Goal: Information Seeking & Learning: Learn about a topic

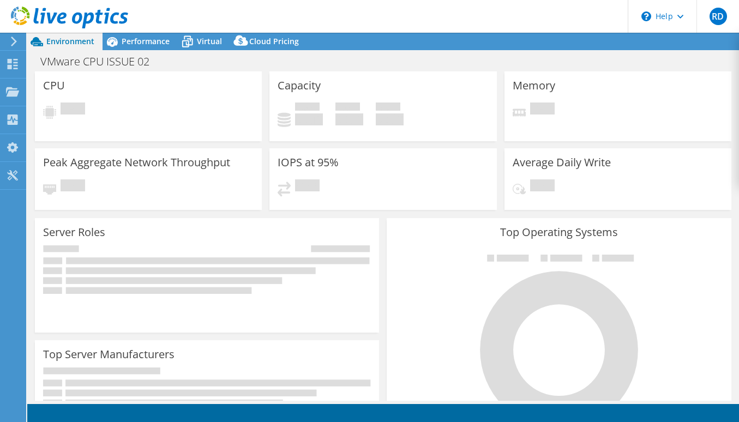
select select "USD"
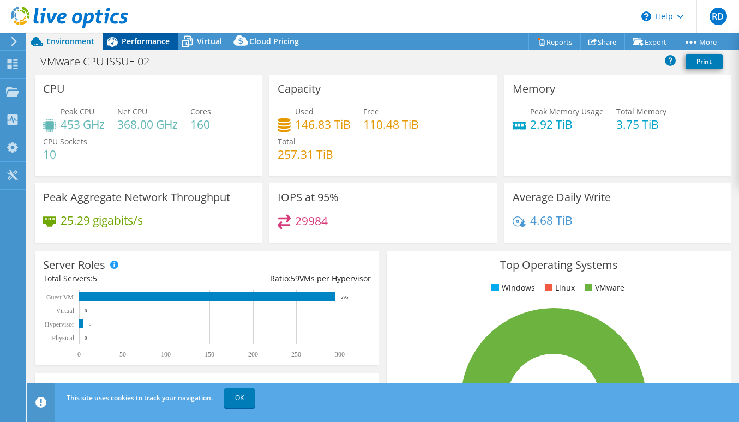
click at [145, 47] on div "Performance" at bounding box center [140, 41] width 75 height 17
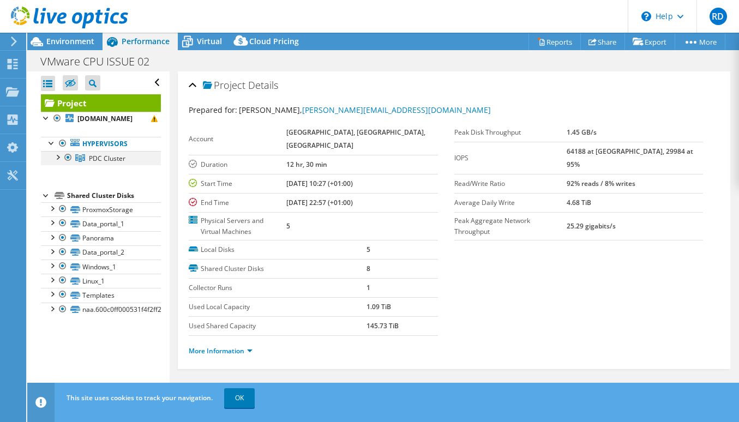
click at [57, 156] on div at bounding box center [57, 156] width 11 height 11
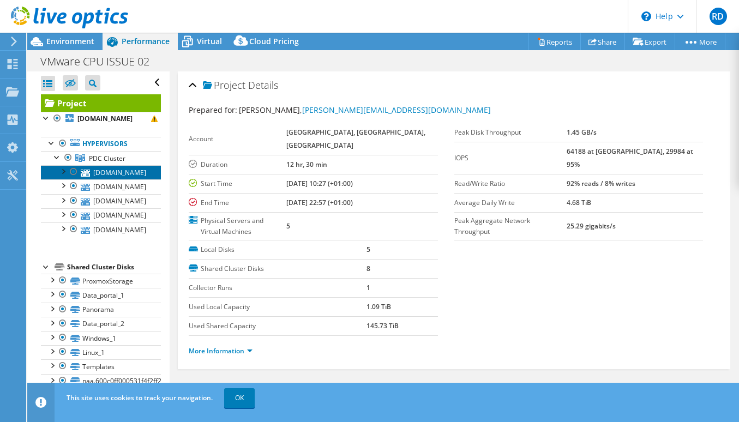
click at [91, 173] on link "[DOMAIN_NAME]" at bounding box center [101, 172] width 120 height 14
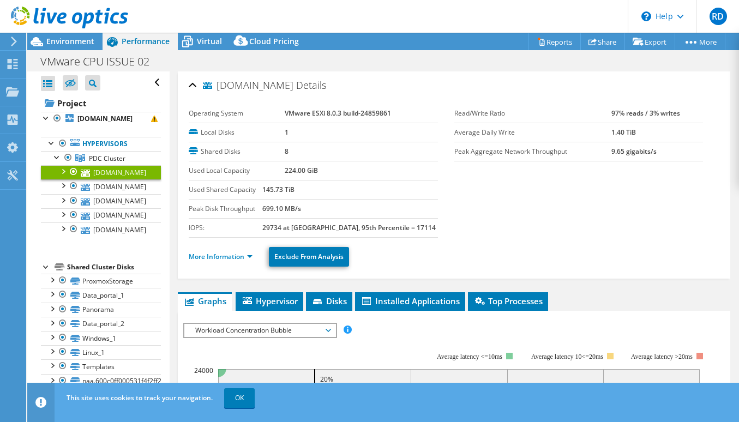
click at [69, 172] on div at bounding box center [73, 171] width 11 height 13
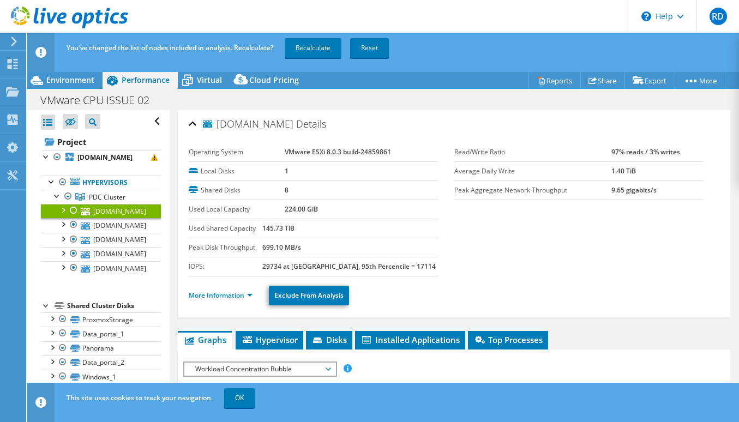
click at [71, 210] on div at bounding box center [73, 210] width 11 height 13
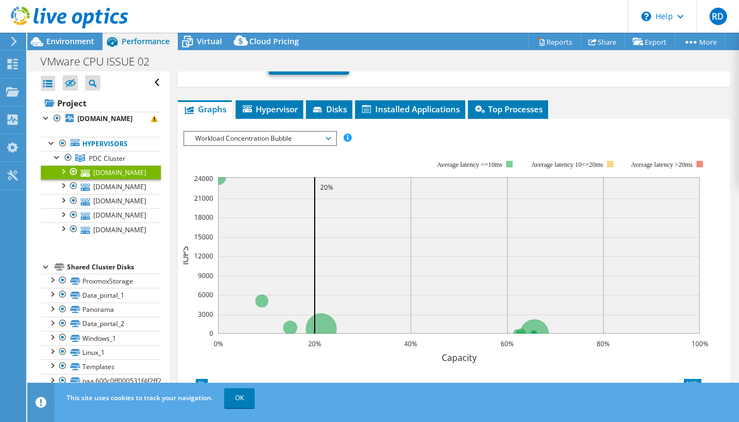
scroll to position [214, 0]
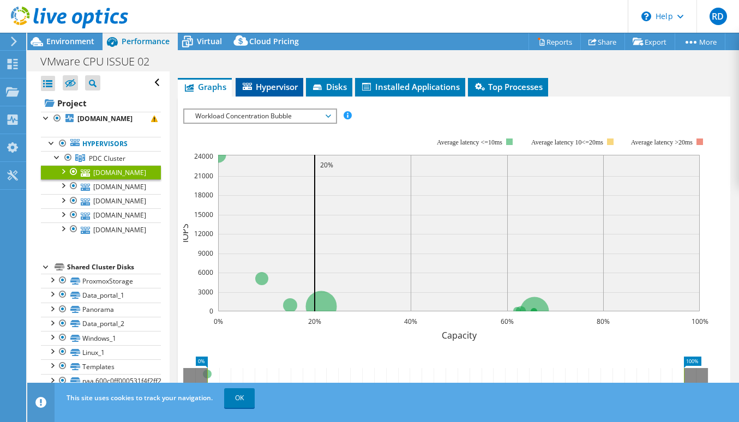
click at [272, 90] on span "Hypervisor" at bounding box center [269, 86] width 57 height 11
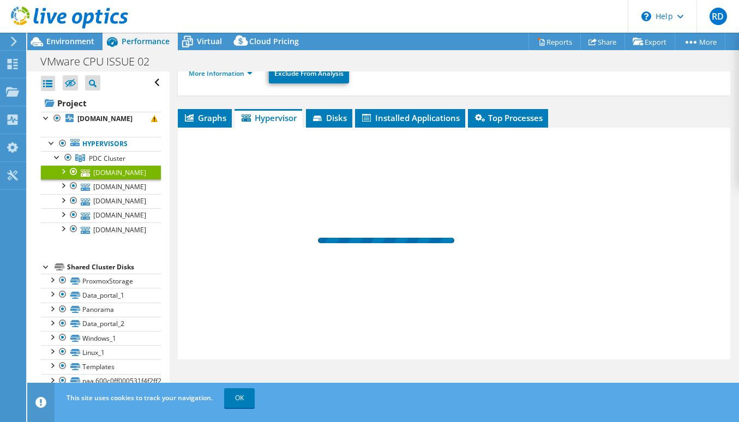
scroll to position [183, 0]
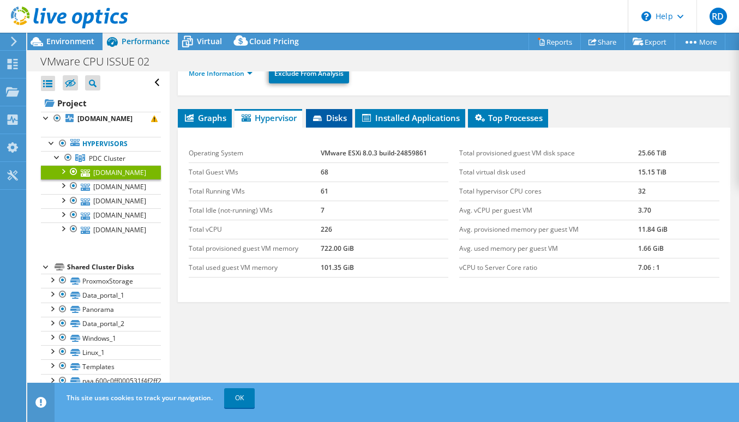
click at [328, 115] on span "Disks" at bounding box center [329, 117] width 35 height 11
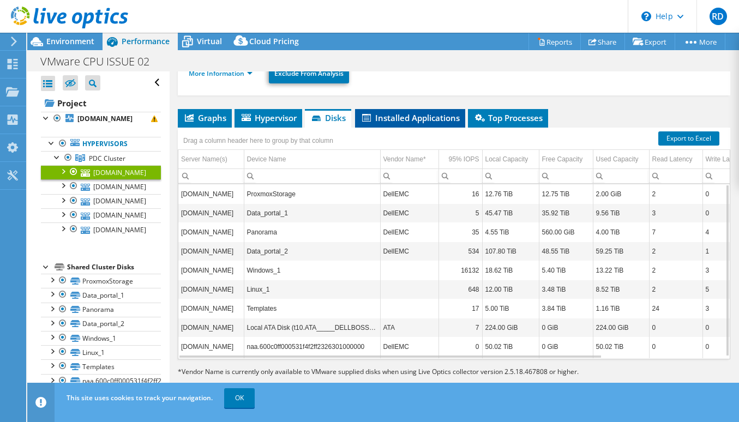
click at [409, 116] on span "Installed Applications" at bounding box center [410, 117] width 99 height 11
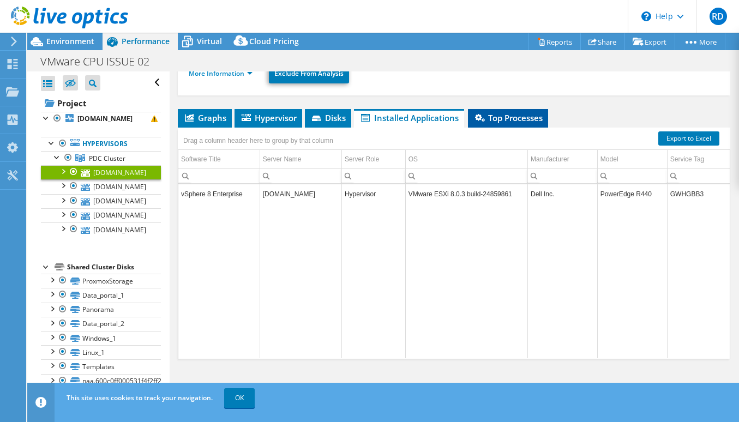
click at [530, 116] on span "Top Processes" at bounding box center [508, 117] width 69 height 11
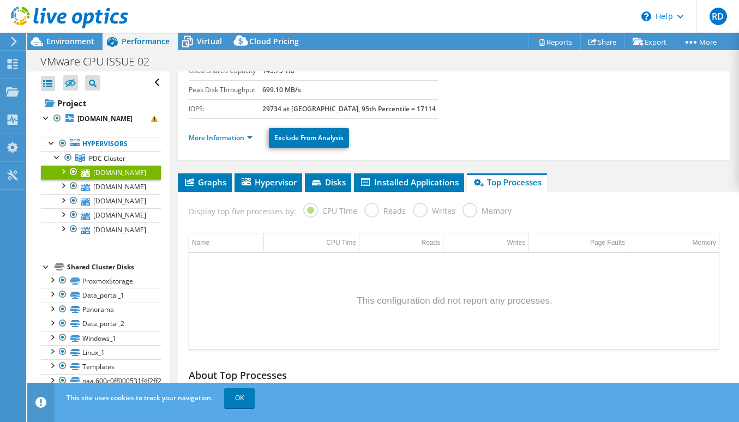
scroll to position [78, 0]
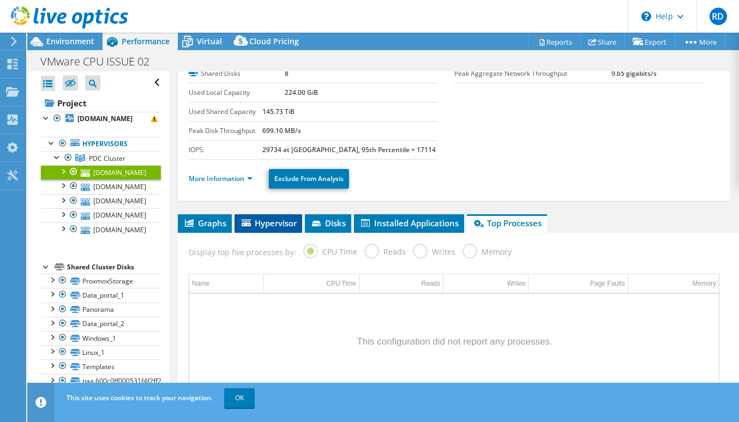
click at [277, 224] on span "Hypervisor" at bounding box center [268, 223] width 57 height 11
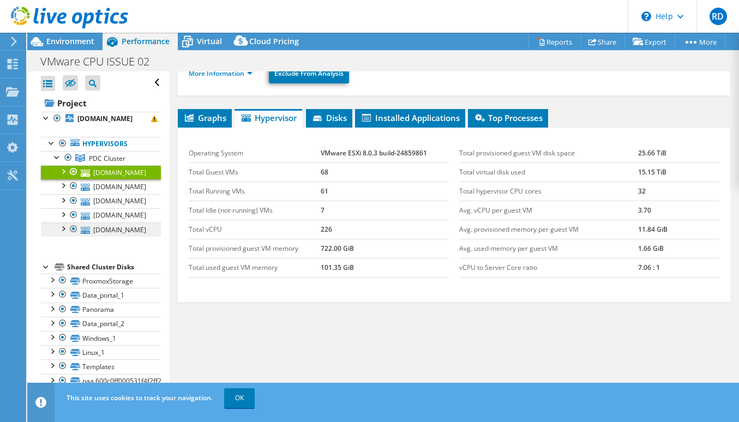
scroll to position [1, 0]
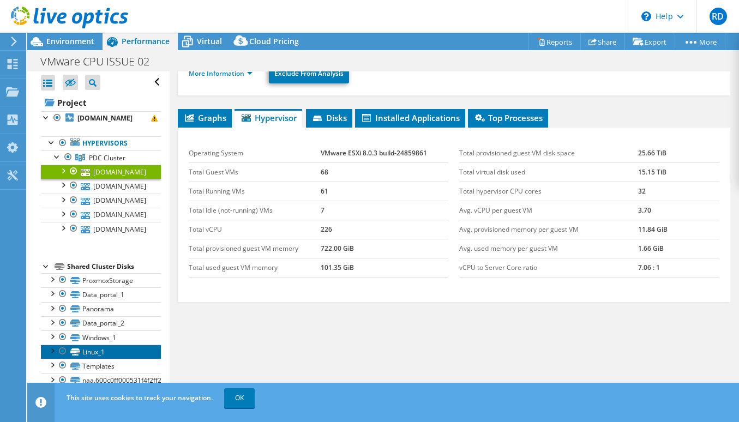
click at [92, 346] on link "Linux_1" at bounding box center [101, 352] width 120 height 14
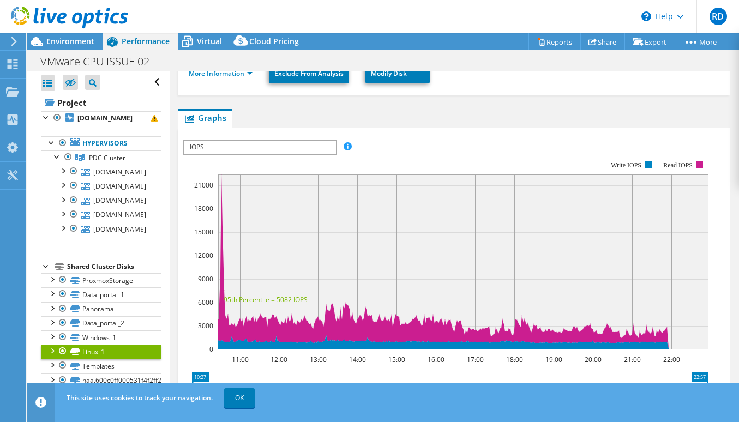
click at [308, 150] on span "IOPS" at bounding box center [259, 147] width 151 height 13
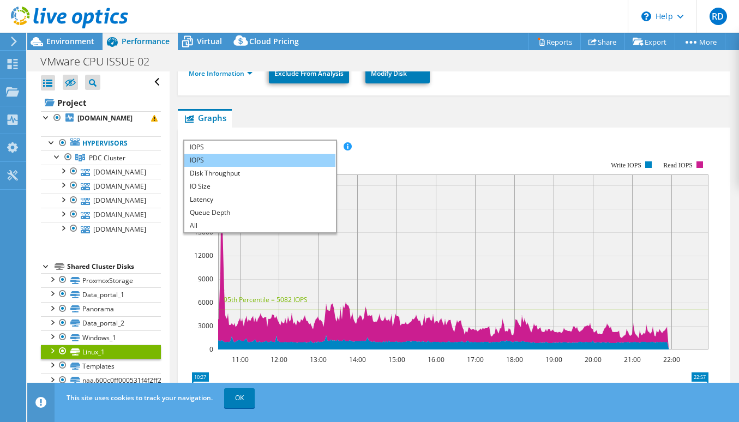
click at [239, 157] on li "IOPS" at bounding box center [259, 160] width 151 height 13
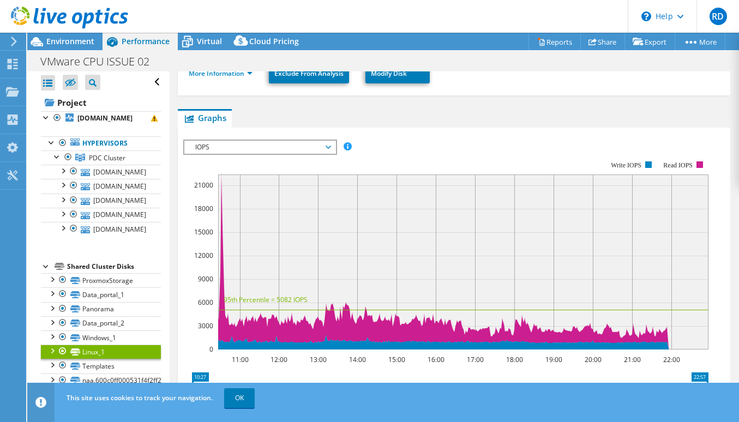
click at [265, 147] on span "IOPS" at bounding box center [260, 147] width 140 height 13
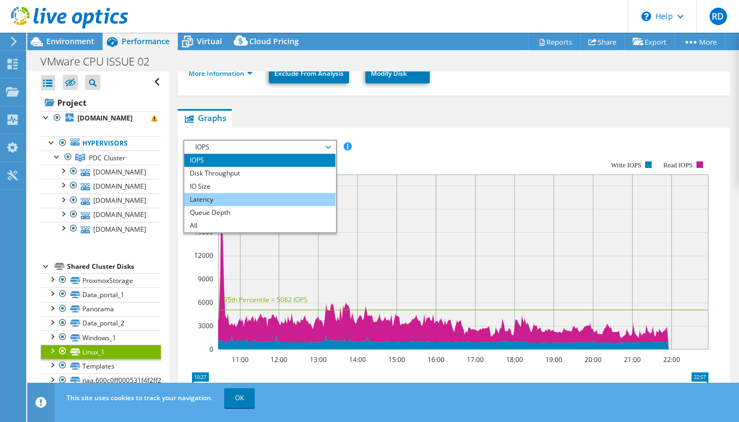
click at [219, 197] on li "Latency" at bounding box center [259, 199] width 151 height 13
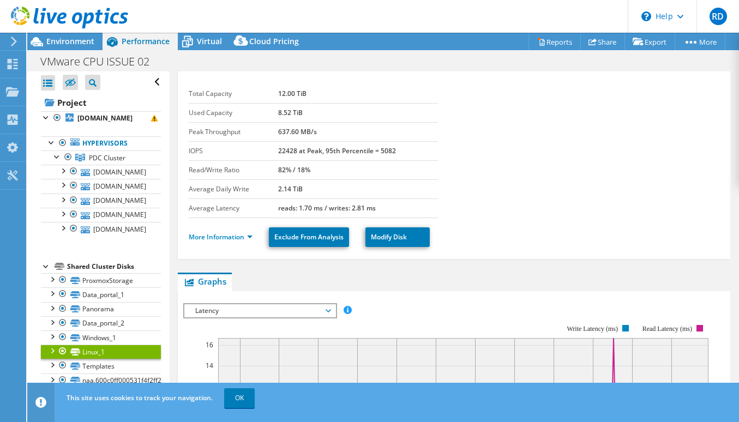
scroll to position [0, 0]
